Goal: Information Seeking & Learning: Learn about a topic

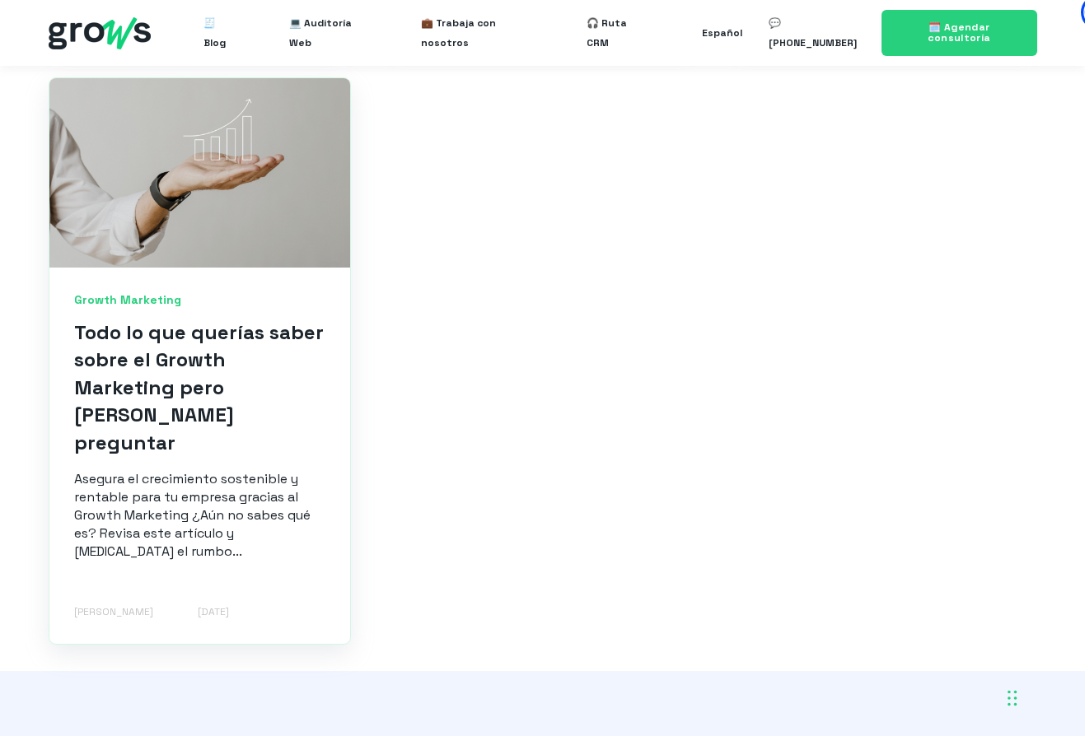
scroll to position [1225, 0]
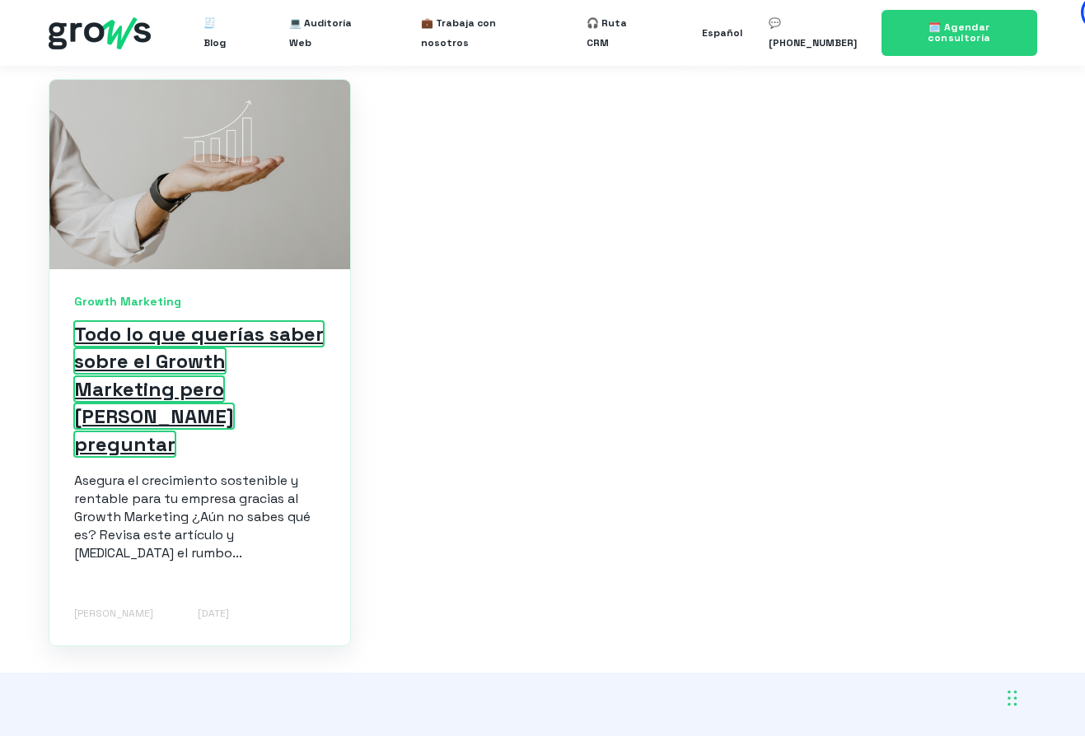
click at [169, 345] on link "Todo lo que querías saber sobre el Growth Marketing pero [PERSON_NAME] preguntar" at bounding box center [199, 389] width 250 height 136
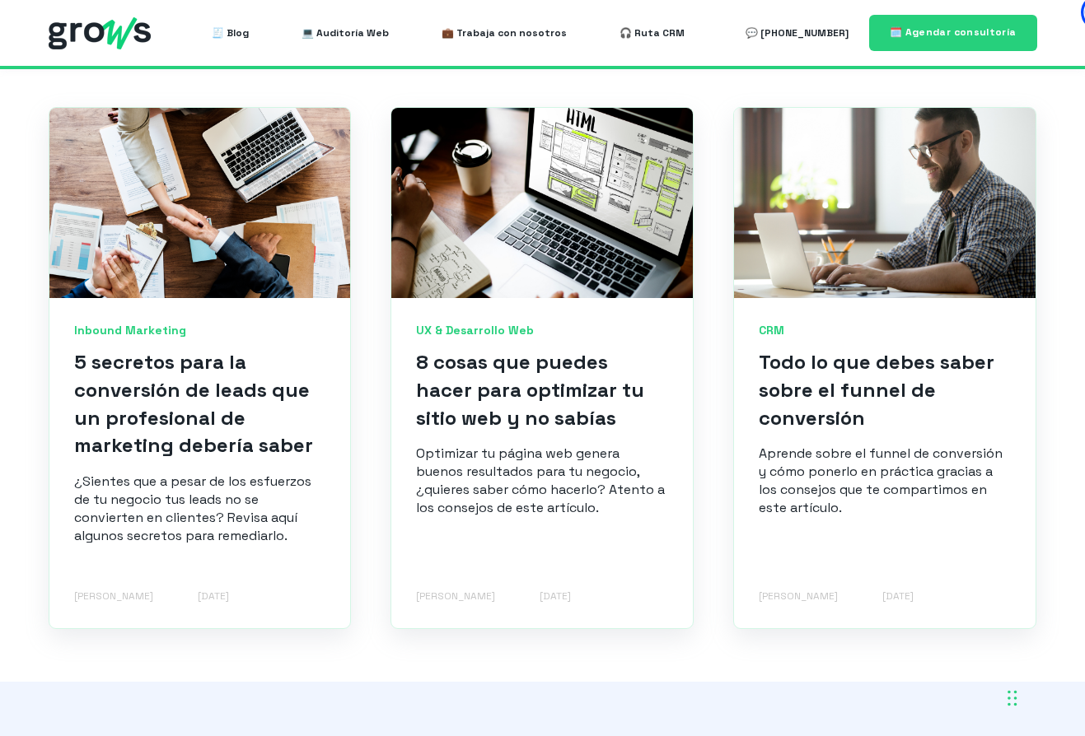
scroll to position [4405, 0]
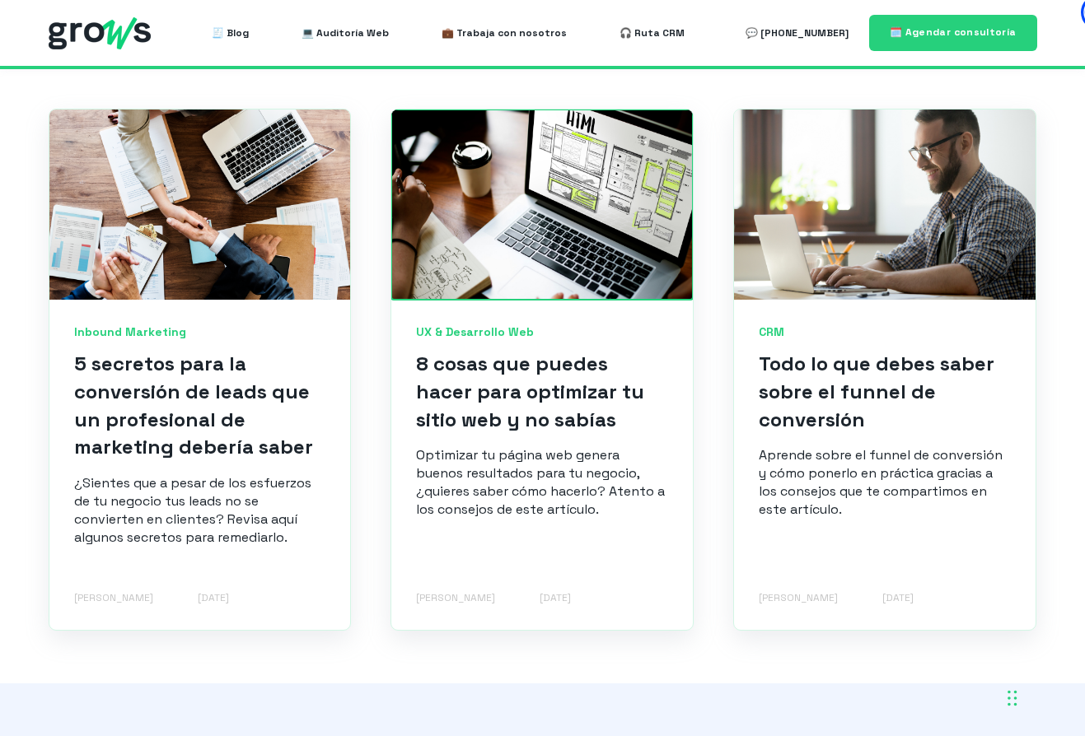
click at [579, 156] on link at bounding box center [541, 205] width 301 height 190
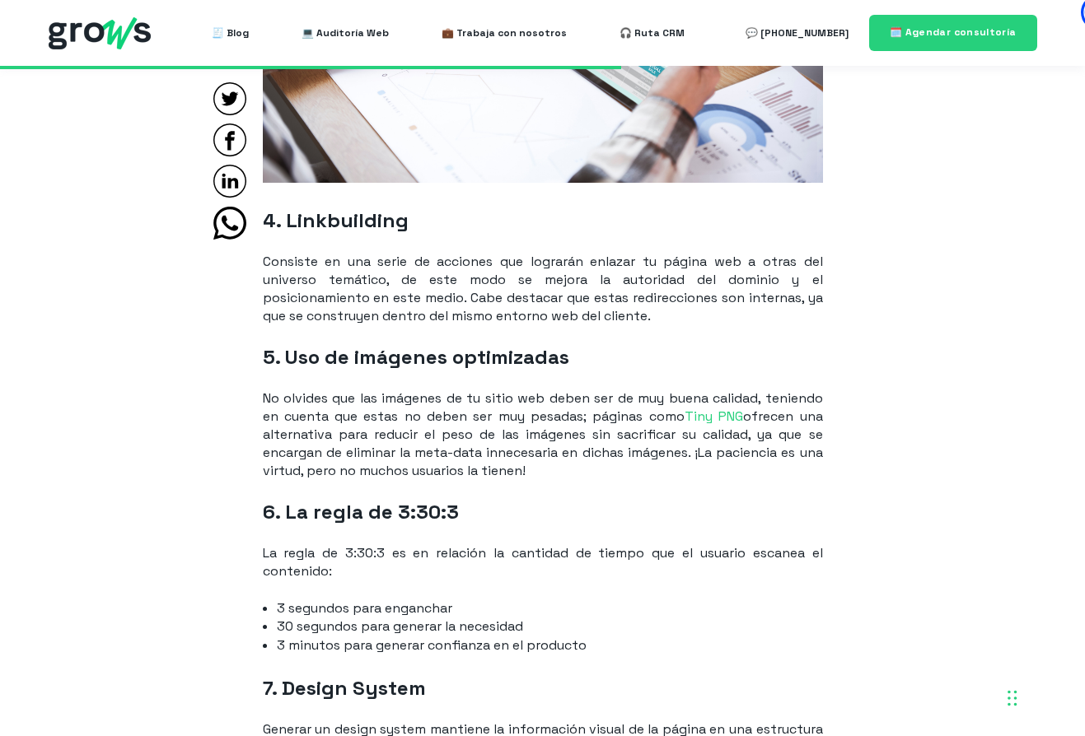
scroll to position [2287, 0]
